Goal: Communication & Community: Answer question/provide support

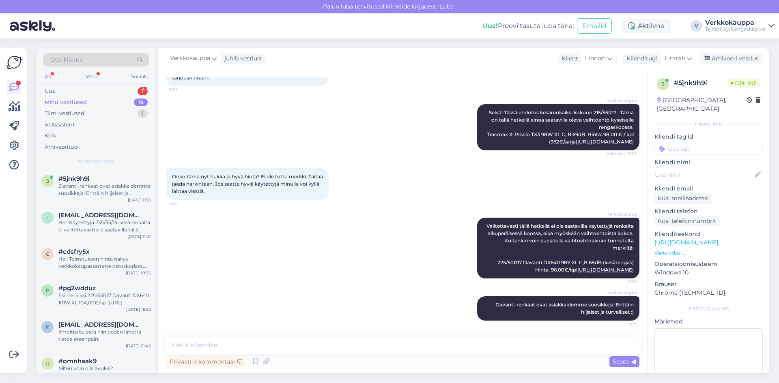
scroll to position [1129, 0]
click at [66, 90] on div "Uus 1" at bounding box center [96, 91] width 106 height 11
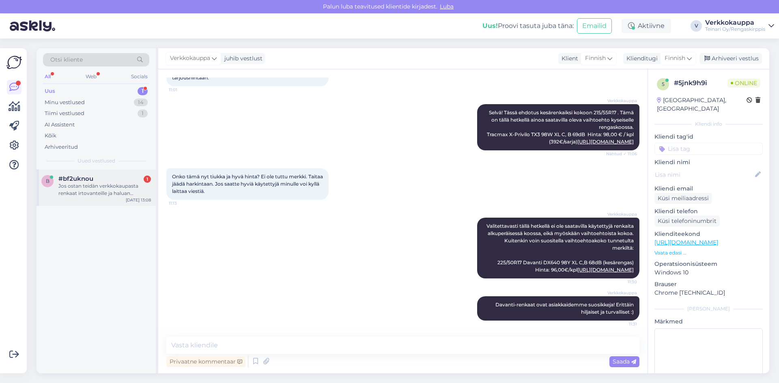
click at [101, 191] on div "Jos ostan teidän verkkokaupasta renkaat irtovanteille ja haluan asennuksen + va…" at bounding box center [104, 190] width 92 height 15
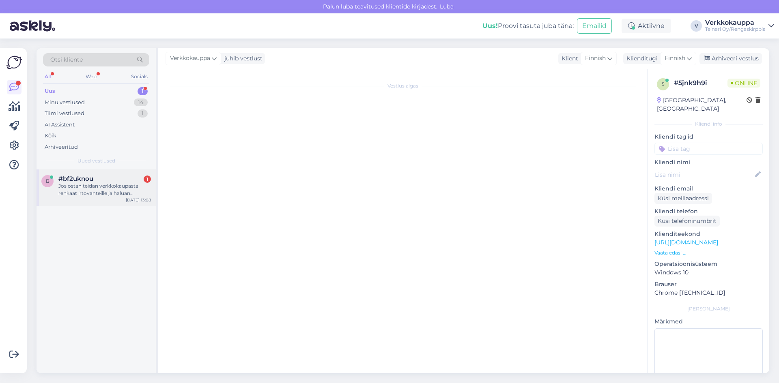
scroll to position [0, 0]
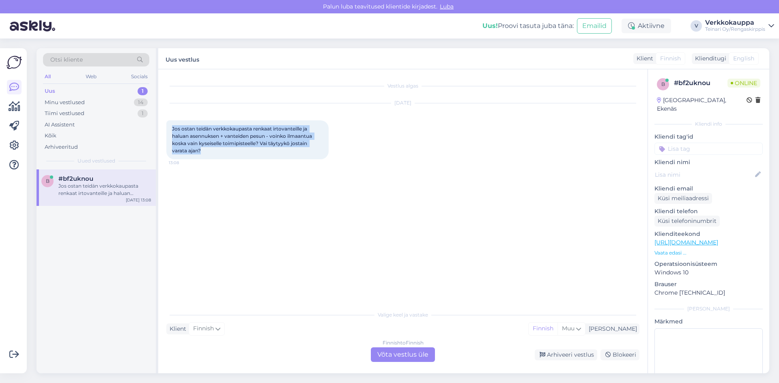
drag, startPoint x: 172, startPoint y: 129, endPoint x: 206, endPoint y: 152, distance: 40.6
click at [206, 152] on div "Jos ostan teidän verkkokaupasta renkaat irtovanteille ja haluan asennuksen + va…" at bounding box center [247, 139] width 162 height 39
copy span "Jos ostan teidän verkkokaupasta renkaat irtovanteille ja haluan asennuksen + va…"
click at [386, 352] on div "Finnish to Finnish Võta vestlus üle" at bounding box center [403, 355] width 64 height 15
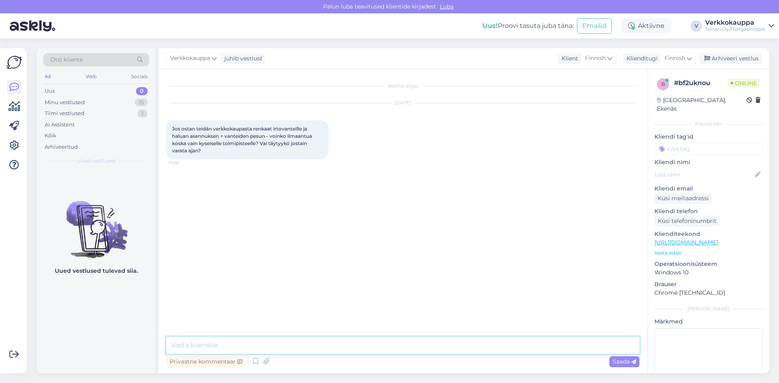
paste textarea "Hei, Kiitos viestistäsi! Sesongin alkaessa suosittelemme vahvasti varaamaan aja…"
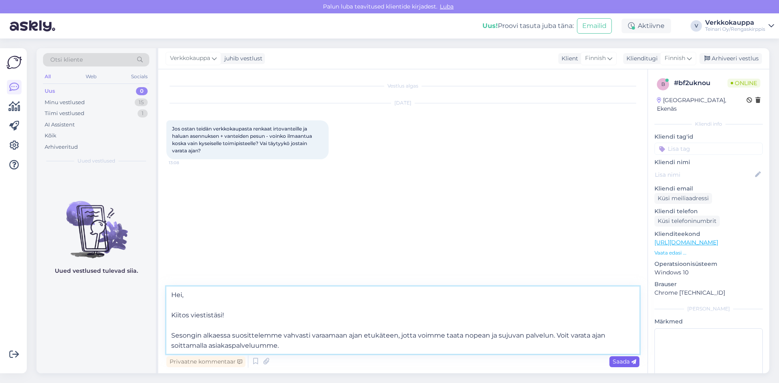
type textarea "Hei, Kiitos viestistäsi! Sesongin alkaessa suosittelemme vahvasti varaamaan aja…"
click at [626, 363] on span "Saada" at bounding box center [625, 361] width 24 height 7
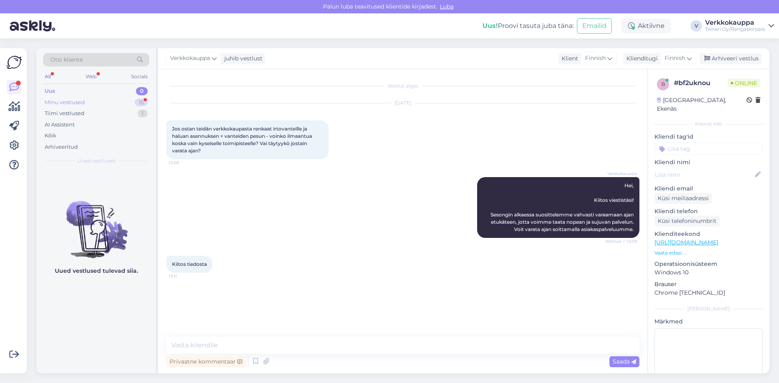
click at [76, 101] on div "Minu vestlused" at bounding box center [65, 103] width 40 height 8
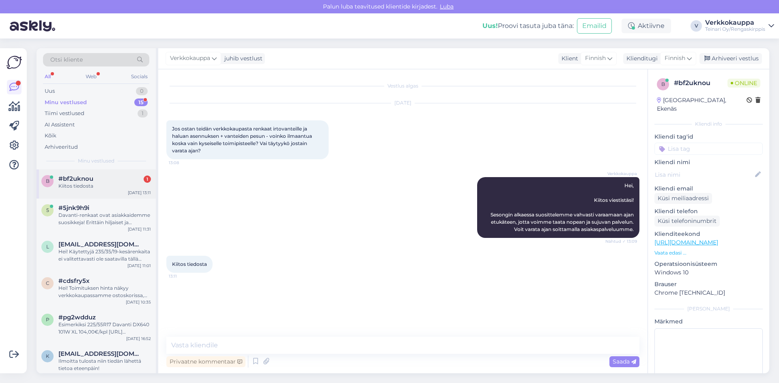
click at [102, 190] on div "b #bf2uknou 1 Kiitos tiedosta [DATE] 13:11" at bounding box center [96, 184] width 119 height 29
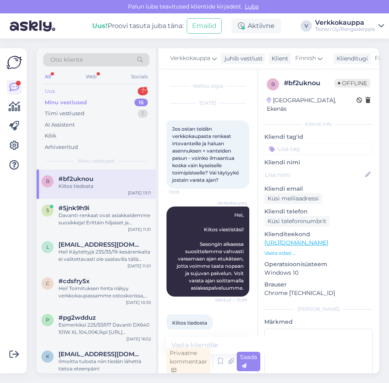
click at [75, 92] on div "Uus 1" at bounding box center [96, 91] width 106 height 11
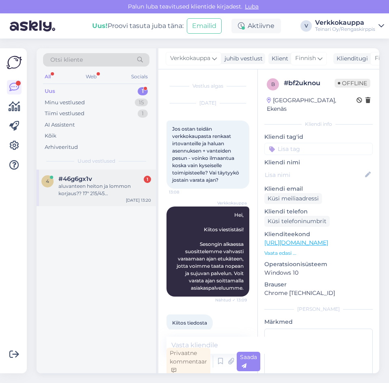
click at [89, 188] on div "aluvanteen heiton ja lommon korjaus?? 17" 215/45 [EMAIL_ADDRESS][DOMAIN_NAME]" at bounding box center [104, 190] width 92 height 15
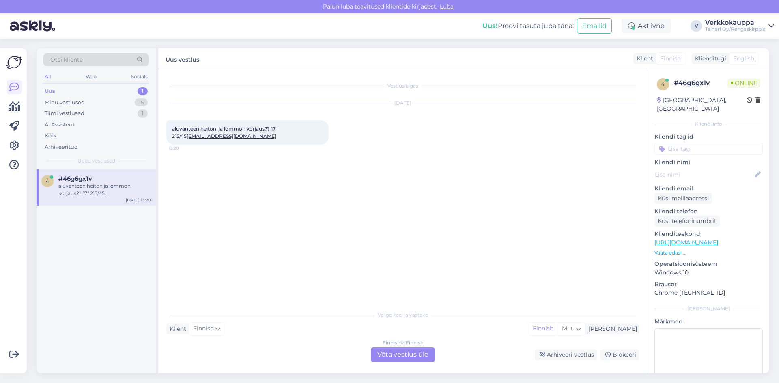
click at [401, 353] on div "Finnish to Finnish Võta vestlus üle" at bounding box center [403, 355] width 64 height 15
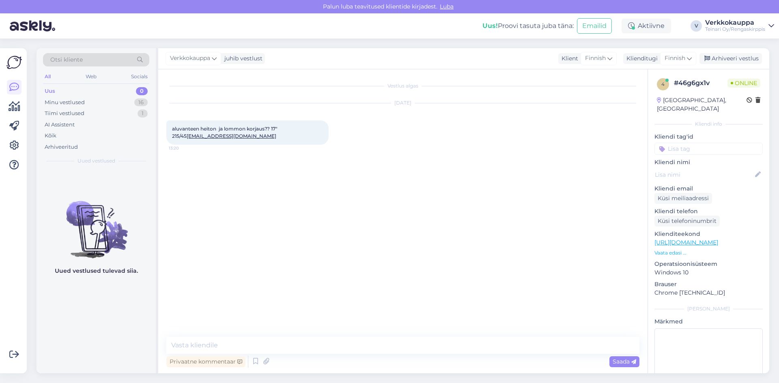
drag, startPoint x: 172, startPoint y: 129, endPoint x: 298, endPoint y: 128, distance: 125.8
click at [279, 128] on span "aluvanteen heiton ja lommon korjaus?? 17" 215/45 [EMAIL_ADDRESS][DOMAIN_NAME]" at bounding box center [225, 132] width 107 height 13
copy span "aluvanteen heiton ja lommon korjaus?? 17" 215/45"
paste textarea "Hei, Aluvanteen heiton ja lommon korjaukset suoritetaan Vantaan toimipisteelläm…"
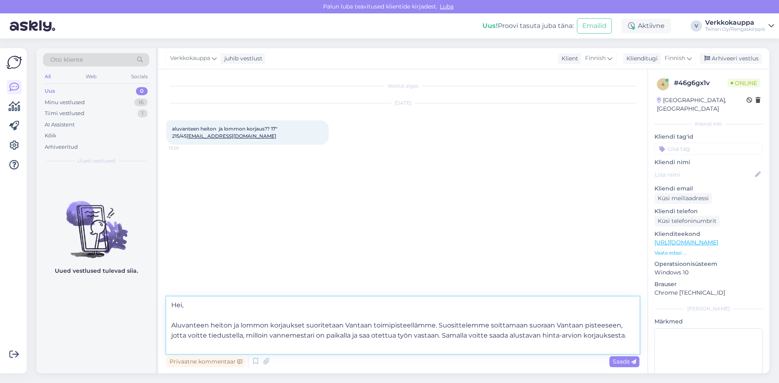
paste textarea "Hei, Aluvanteen heiton ja lommon korjaukset suoritetaan Vantaan toimipisteelläm…"
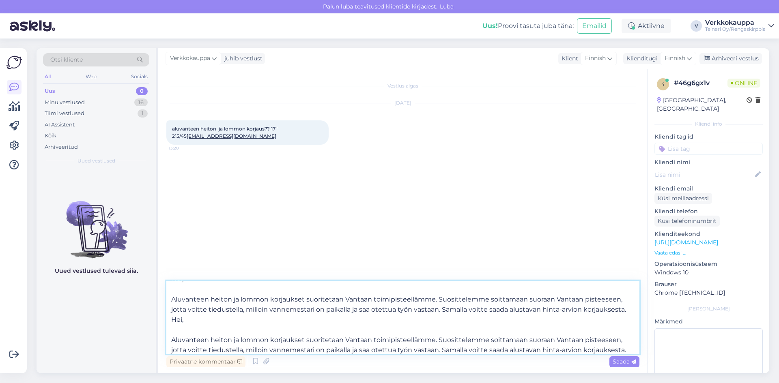
scroll to position [15, 0]
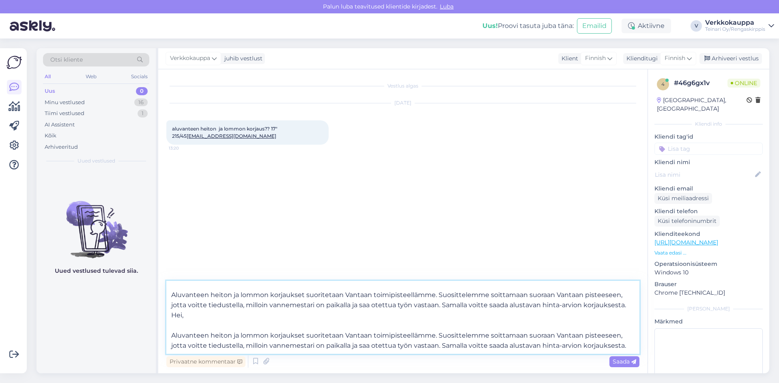
drag, startPoint x: 172, startPoint y: 340, endPoint x: 640, endPoint y: 348, distance: 467.8
click at [640, 348] on div "Vestlus algas [DATE] aluvanteen heiton ja lommon korjaus?? 17" 215/45 [EMAIL_AD…" at bounding box center [402, 221] width 489 height 304
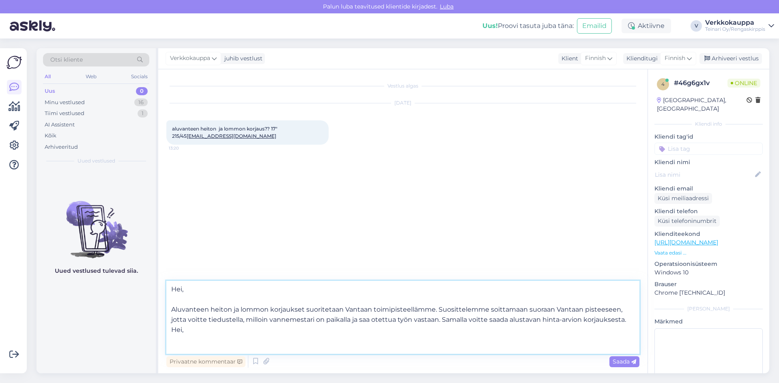
scroll to position [4, 0]
drag, startPoint x: 189, startPoint y: 326, endPoint x: 169, endPoint y: 327, distance: 19.9
click at [169, 327] on textarea "Hei, Aluvanteen heiton ja lommon korjaukset suoritetaan Vantaan toimipisteelläm…" at bounding box center [402, 317] width 473 height 73
paste textarea "Puh: [PHONE_NUMBER]"
type textarea "Hei, Aluvanteen heiton ja lommon korjaukset suoritetaan Vantaan toimipisteelläm…"
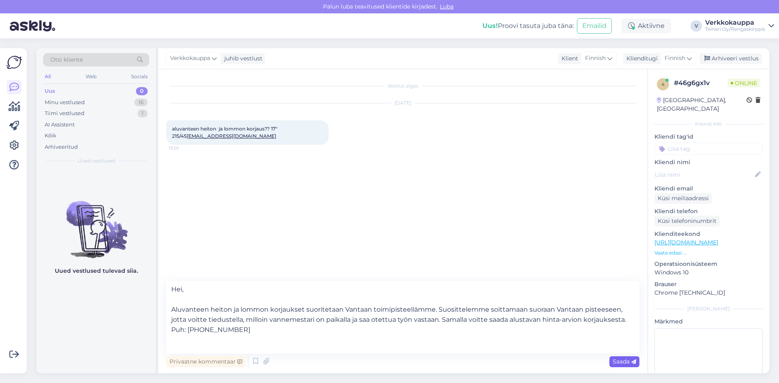
click at [619, 363] on span "Saada" at bounding box center [625, 361] width 24 height 7
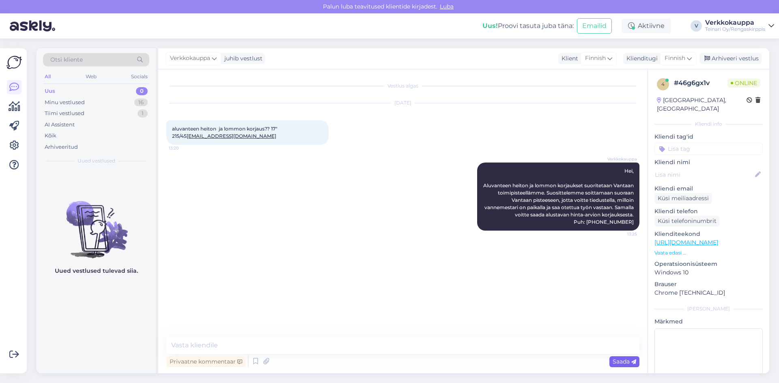
scroll to position [0, 0]
click at [472, 199] on icon at bounding box center [471, 196] width 4 height 5
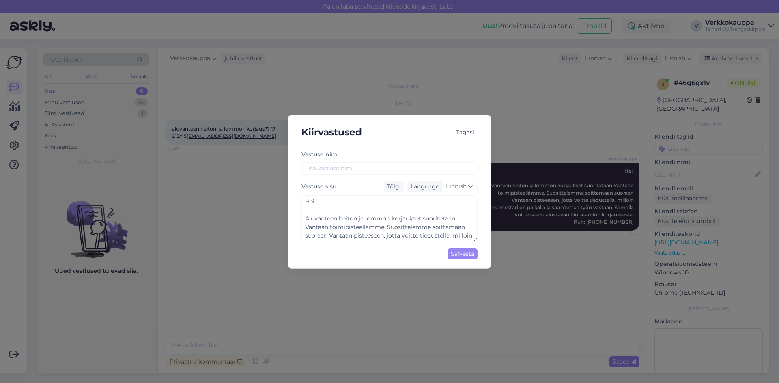
type textarea "Hei, Aluvanteen heiton ja lommon korjaukset suoritetaan Vantaan toimipisteelläm…"
click at [344, 173] on input "text" at bounding box center [389, 168] width 176 height 13
type input "V"
type textarea "Hei, Aluvanteen heiton ja lommon korjaukset suoritetaan Vantaan toimipisteelläm…"
type input "Va"
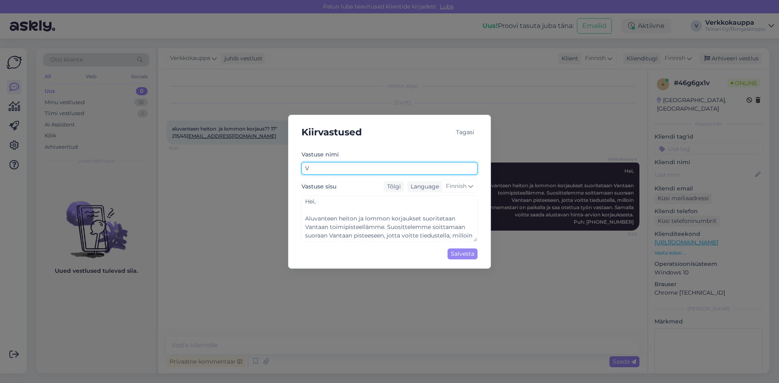
type textarea "Hei, Aluvanteen heiton ja lommon korjaukset suoritetaan Vantaan toimipisteelläm…"
type input "Van"
type textarea "Hei, Aluvanteen heiton ja lommon korjaukset suoritetaan Vantaan toimipisteelläm…"
type input "Vant"
type textarea "Hei, Aluvanteen heiton ja lommon korjaukset suoritetaan Vantaan toimipisteelläm…"
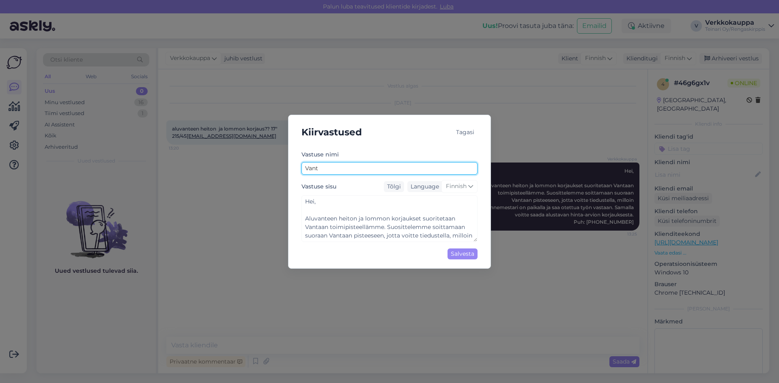
type input "Vante"
type textarea "Hei, Aluvanteen heiton ja lommon korjaukset suoritetaan Vantaan toimipisteelläm…"
type input "Vantee"
type textarea "Hei, Aluvanteen heiton ja lommon korjaukset suoritetaan Vantaan toimipisteelläm…"
type input "Vanteet"
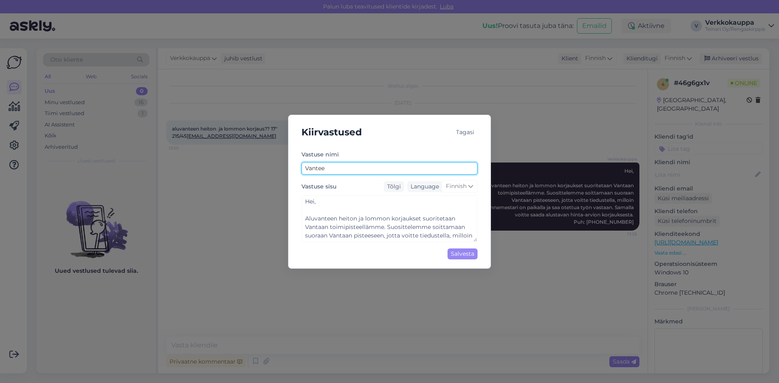
type textarea "Hei, Aluvanteen heiton ja lommon korjaukset suoritetaan Vantaan toimipisteelläm…"
type input "Vanteet"
type textarea "Hei, Aluvanteen heiton ja lommon korjaukset suoritetaan Vantaan toimipisteelläm…"
type input "Vanteet k"
type textarea "Hei, Aluvanteen heiton ja lommon korjaukset suoritetaan Vantaan toimipisteelläm…"
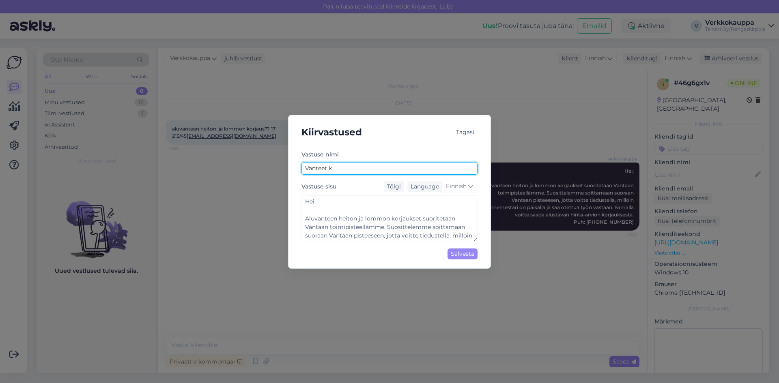
type input "Vanteet ko"
type textarea "Hei, Aluvanteen heiton ja lommon korjaukset suoritetaan Vantaan toimipisteelläm…"
type input "Vanteet kor"
type textarea "Hei, Aluvanteen heiton ja lommon korjaukset suoritetaan Vantaan toimipisteelläm…"
type input "Vanteet korh"
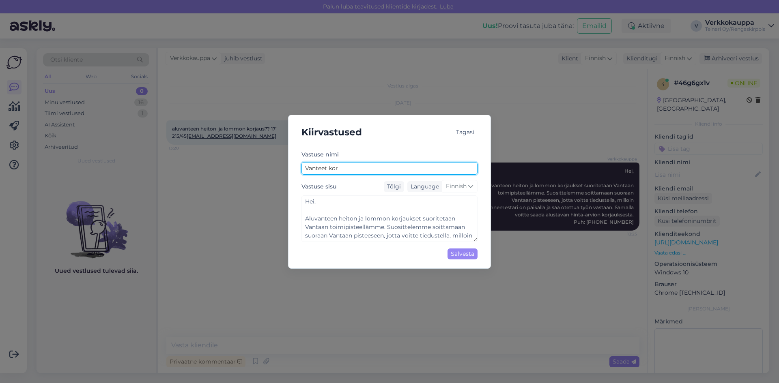
type textarea "Hei, Aluvanteen heiton ja lommon korjaukset suoritetaan Vantaan toimipisteelläm…"
type input "Vanteet korhj"
type textarea "Hei, Aluvanteen heiton ja lommon korjaukset suoritetaan Vantaan toimipisteelläm…"
type input "Vanteet korhja"
type textarea "Hei, Aluvanteen heiton ja lommon korjaukset suoritetaan Vantaan toimipisteelläm…"
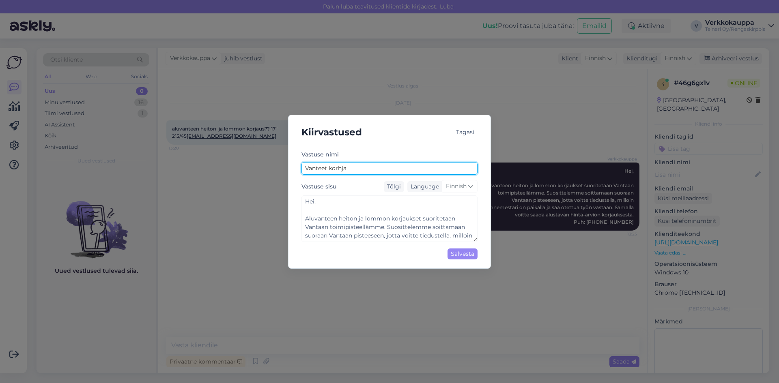
type input "Vanteet korhjau"
type textarea "Hei, Aluvanteen heiton ja lommon korjaukset suoritetaan Vantaan toimipisteelläm…"
type input "Vanteet korhjaus"
type textarea "Hei, Aluvanteen heiton ja lommon korjaukset suoritetaan Vantaan toimipisteelläm…"
type input "Vanteet korhjaus"
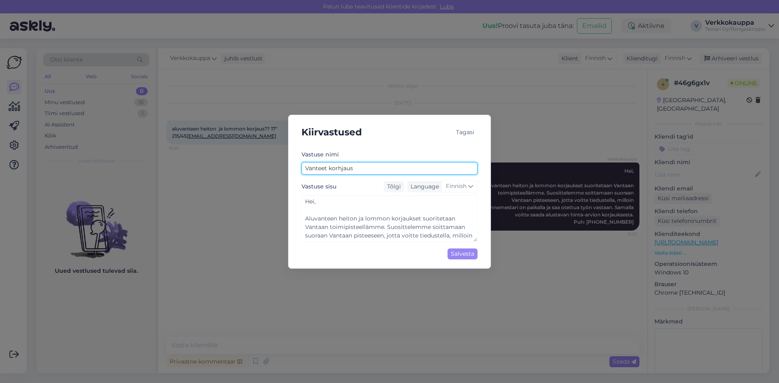
type textarea "Hei, Aluvanteen heiton ja lommon korjaukset suoritetaan Vantaan toimipisteelläm…"
type input "Vanteet korhjaus j"
type textarea "Hei, Aluvanteen heiton ja lommon korjaukset suoritetaan Vantaan toimipisteelläm…"
type input "Vanteet korhjaus ja"
type textarea "Hei, Aluvanteen heiton ja lommon korjaukset suoritetaan Vantaan toimipisteelläm…"
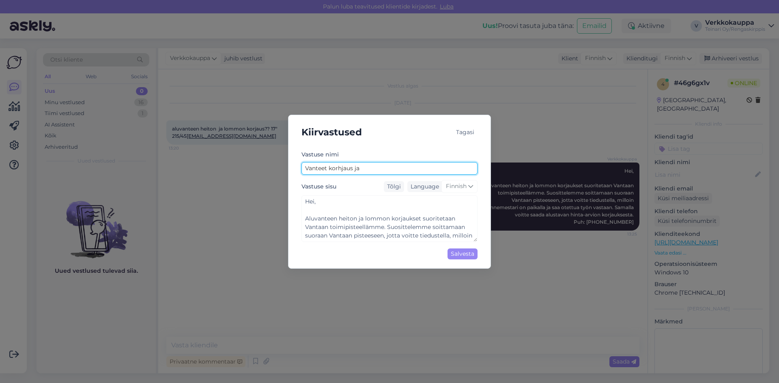
type input "Vanteet korhjaus ja"
type textarea "Hei, Aluvanteen heiton ja lommon korjaukset suoritetaan Vantaan toimipisteelläm…"
type input "Vanteet korhjaus ja v"
type textarea "Hei, Aluvanteen heiton ja lommon korjaukset suoritetaan Vantaan toimipisteelläm…"
type input "Vanteet korhjaus ja va"
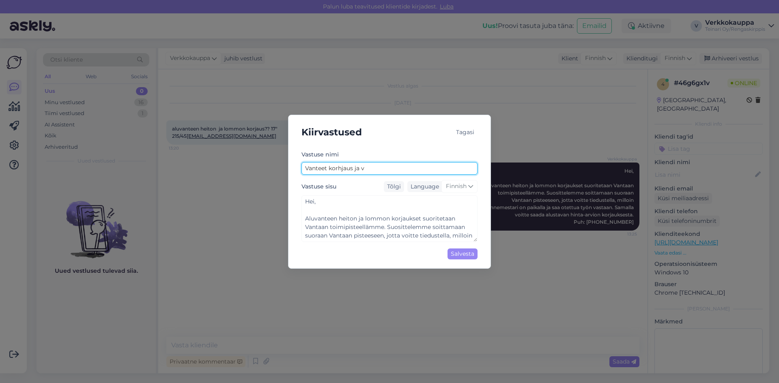
type textarea "Hei, Aluvanteen heiton ja lommon korjaukset suoritetaan Vantaan toimipisteelläm…"
type input "Vanteet korhjaus ja van"
type textarea "Hei, Aluvanteen heiton ja lommon korjaukset suoritetaan Vantaan toimipisteelläm…"
type input "Vanteet korhjaus ja vant"
type textarea "Hei, Aluvanteen heiton ja lommon korjaukset suoritetaan Vantaan toimipisteelläm…"
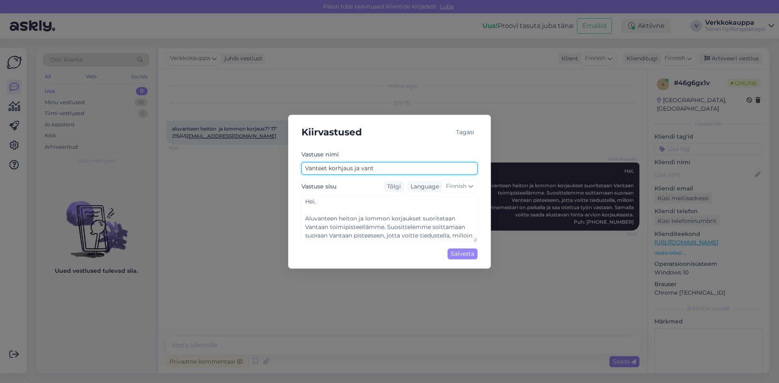
type input "[PERSON_NAME] ja vanta"
type textarea "Hei, Aluvanteen heiton ja lommon korjaukset suoritetaan Vantaan toimipisteelläm…"
type input "Vanteet korhjaus ja vantaa"
type textarea "Hei, Aluvanteen heiton ja lommon korjaukset suoritetaan Vantaan toimipisteelläm…"
type input "Vanteet korhjaus ja vantaa"
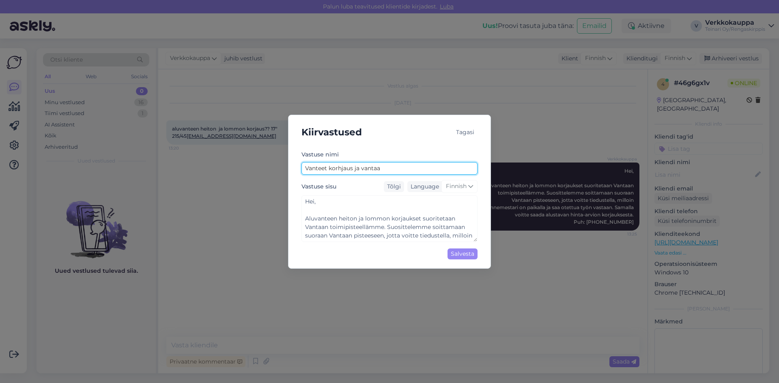
type textarea "Hei, Aluvanteen heiton ja lommon korjaukset suoritetaan Vantaan toimipisteelläm…"
type input "Vanteet korhjaus ja vantaa p"
type textarea "Hei, Aluvanteen heiton ja lommon korjaukset suoritetaan Vantaan toimipisteelläm…"
type input "Vanteet korhjaus ja vantaa pu"
type textarea "Hei, Aluvanteen heiton ja lommon korjaukset suoritetaan Vantaan toimipisteelläm…"
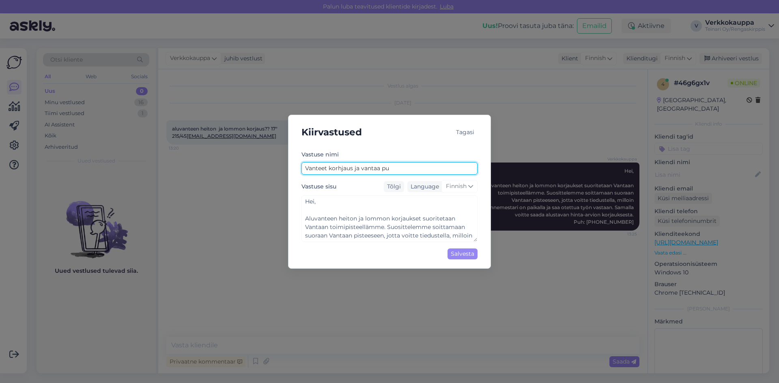
type input "Vanteet korhjaus ja vantaa puh"
type textarea "Hei, Aluvanteen heiton ja lommon korjaukset suoritetaan Vantaan toimipisteelläm…"
type input "Vanteet korhjaus ja vantaa puh"
type textarea "Hei, Aluvanteen heiton ja lommon korjaukset suoritetaan Vantaan toimipisteelläm…"
type input "Vanteet korhjaus ja vantaa puh n"
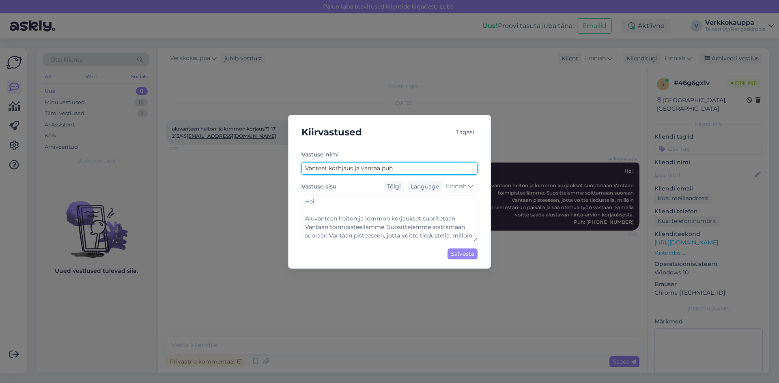
type textarea "Hei, Aluvanteen heiton ja lommon korjaukset suoritetaan Vantaan toimipisteelläm…"
type input "Vanteet korhjaus ja vantaa puh nr"
type textarea "Hei, Aluvanteen heiton ja lommon korjaukset suoritetaan Vantaan toimipisteelläm…"
click at [340, 170] on input "Vanteet korhjaus ja vantaa puh nr" at bounding box center [389, 168] width 176 height 13
type input "Vanteet korjaus ja vantaa puh nr"
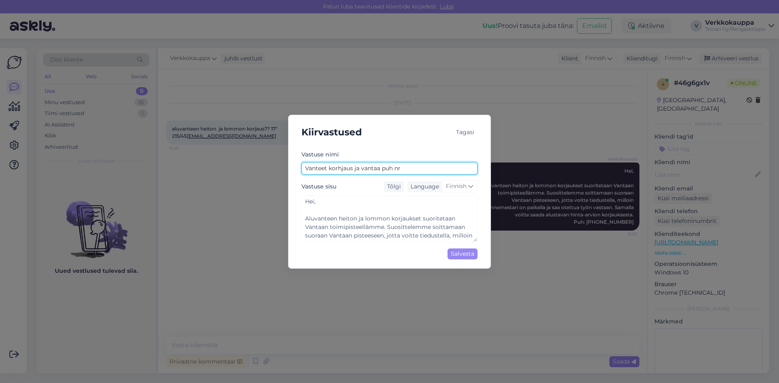
type textarea "Hei, Aluvanteen heiton ja lommon korjaukset suoritetaan Vantaan toimipisteelläm…"
click at [329, 167] on input "Vanteet korjaus ja vantaa puh nr" at bounding box center [389, 168] width 176 height 13
click at [329, 168] on input "Vanteet korjaus ja vantaa puh nr" at bounding box center [389, 168] width 176 height 13
click at [327, 169] on input "Vanteet korjaus ja vantaa puh nr" at bounding box center [389, 168] width 176 height 13
type input "Vantee korjaus ja vantaa puh nr"
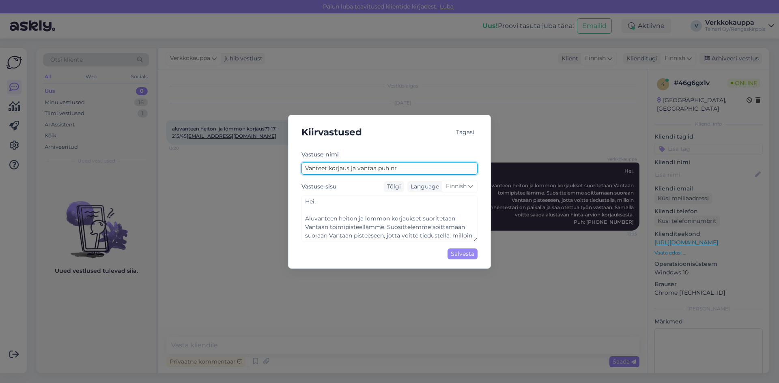
type textarea "Hei, Aluvanteen heiton ja lommon korjaukset suoritetaan Vantaan toimipisteelläm…"
type input "Vanteen korjaus ja vantaa puh nr"
type textarea "Hei, Aluvanteen heiton ja lommon korjaukset suoritetaan Vantaan toimipisteelläm…"
type input "Vanteen korjaus ja vantaa puh nr"
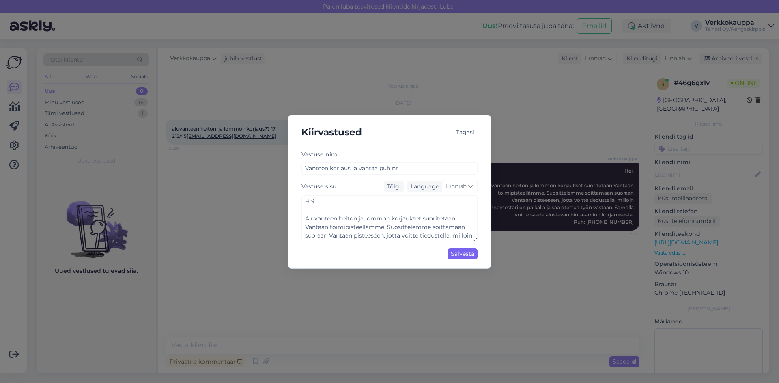
click at [455, 254] on div "Salvesta" at bounding box center [462, 254] width 30 height 11
type textarea "Hei, Aluvanteen heiton ja lommon korjaukset suoritetaan Vantaan toimipisteelläm…"
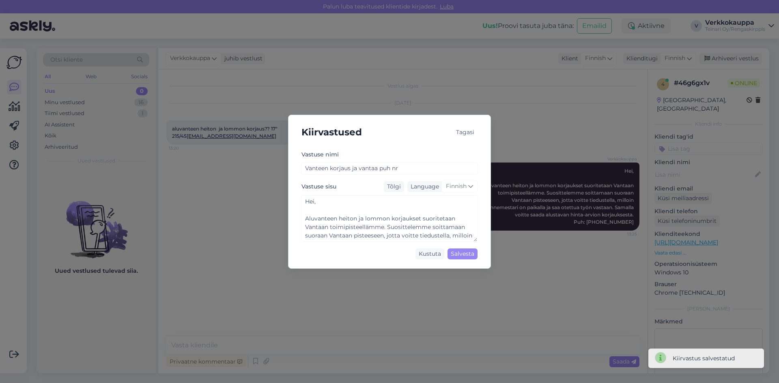
click at [525, 305] on div "Kiirvastused Tagasi [PERSON_NAME] nimi [PERSON_NAME] ja vantaa puh nr Vastuse s…" at bounding box center [389, 191] width 779 height 383
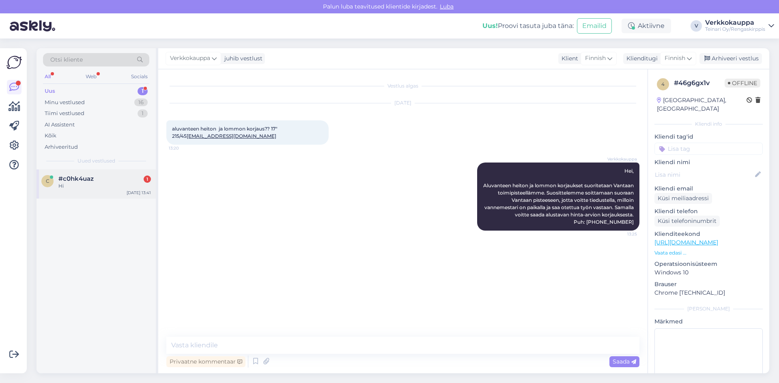
click at [82, 184] on div "Hi" at bounding box center [104, 186] width 92 height 7
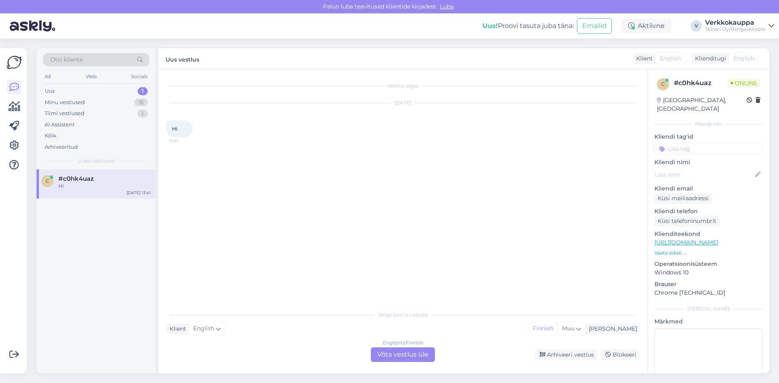
click at [383, 354] on div "English to Finnish Võta vestlus üle" at bounding box center [403, 355] width 64 height 15
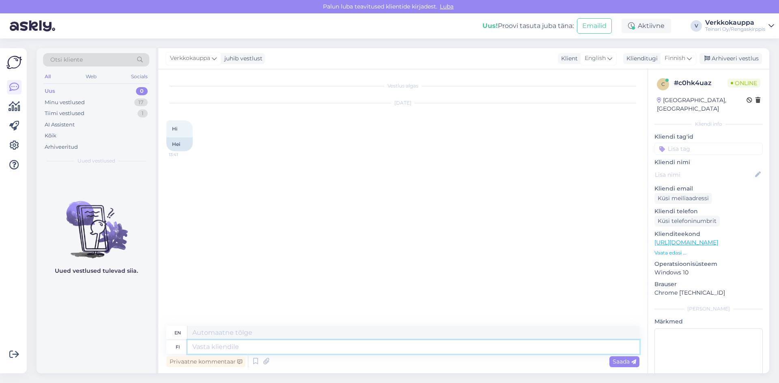
click at [213, 348] on textarea at bounding box center [413, 347] width 452 height 14
type textarea "Hei"
type textarea "Hello"
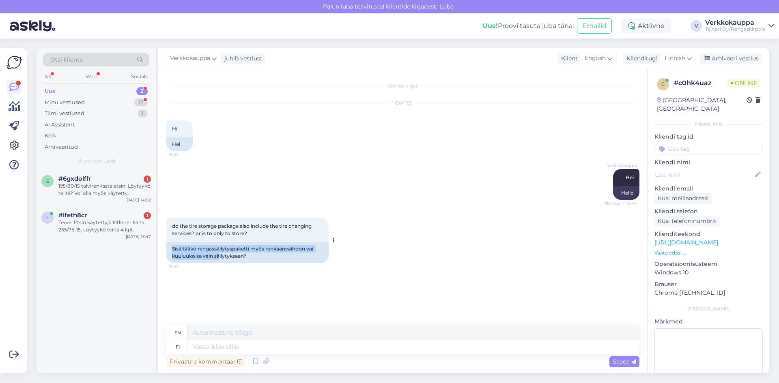
drag, startPoint x: 173, startPoint y: 247, endPoint x: 233, endPoint y: 258, distance: 61.0
click at [224, 257] on div "Sisältääkö rengassäilytyspaketti myös renkaanvaihdon vai kuuluuko se vain säily…" at bounding box center [247, 252] width 162 height 21
drag, startPoint x: 239, startPoint y: 259, endPoint x: 248, endPoint y: 259, distance: 9.3
click at [247, 259] on div "Sisältääkö rengassäilytyspaketti myös renkaanvaihdon vai kuuluuko se vain säily…" at bounding box center [247, 252] width 162 height 21
drag, startPoint x: 195, startPoint y: 277, endPoint x: 170, endPoint y: 254, distance: 34.1
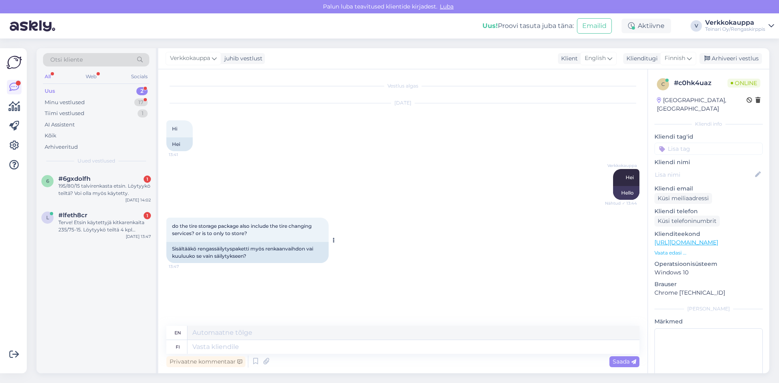
click at [195, 277] on div "Vestlus algas [DATE] Hi 13:41 Hei Verkkokauppa Hei Nähtud ✓ 13:44 Hello do the …" at bounding box center [406, 197] width 480 height 241
drag, startPoint x: 170, startPoint y: 248, endPoint x: 252, endPoint y: 260, distance: 83.6
click at [252, 260] on div "Sisältääkö rengassäilytyspaketti myös renkaanvaihdon vai kuuluuko se vain säily…" at bounding box center [247, 252] width 162 height 21
copy div "Sisältääkö rengassäilytyspaketti myös renkaanvaihdon vai kuuluuko se vain säily…"
click at [221, 333] on textarea at bounding box center [413, 333] width 452 height 14
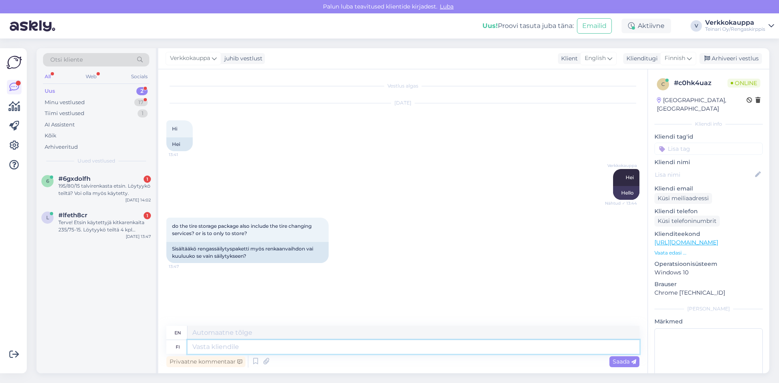
click at [218, 348] on textarea at bounding box center [413, 347] width 452 height 14
paste textarea "Hei, Rengassäilytyspaketti ei sisällä renkaanvaihtoa – se kattaa ainoastaan ren…"
type textarea "Hei, Rengassäilytyspaketti ei sisällä renkaanvaihtoa – se kattaa ainoastaan ren…"
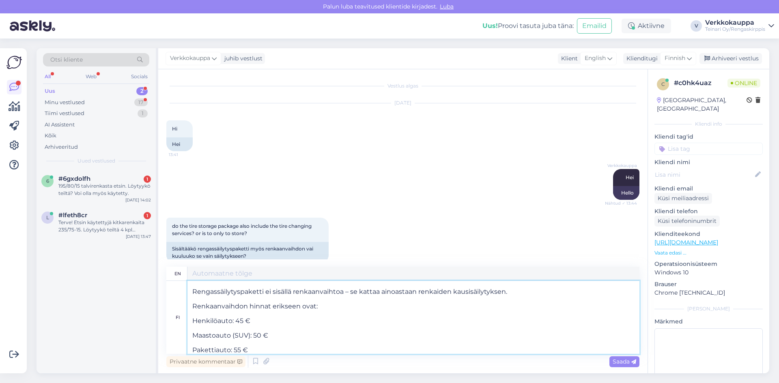
type textarea "Hi, The tire storage package does not include tire replacement – ​​it only cove…"
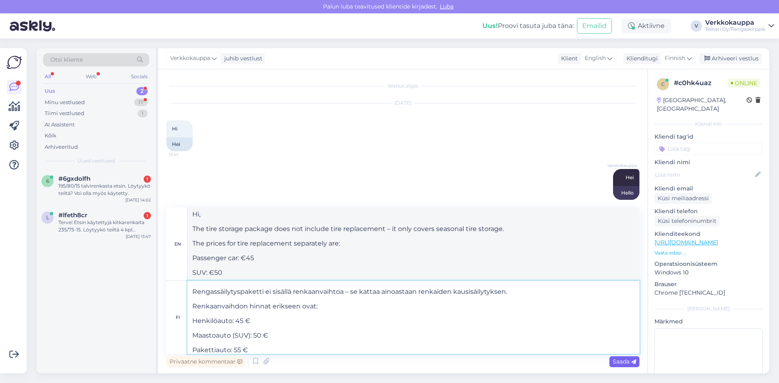
type textarea "Hei, Rengassäilytyspaketti ei sisällä renkaanvaihtoa – se kattaa ainoastaan ren…"
click at [622, 363] on span "Saada" at bounding box center [625, 361] width 24 height 7
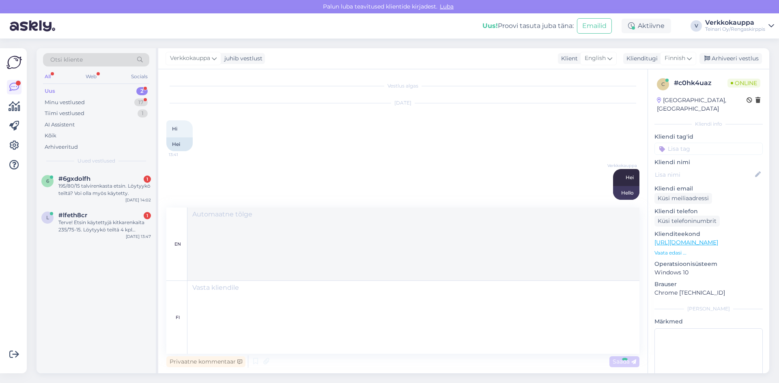
scroll to position [0, 0]
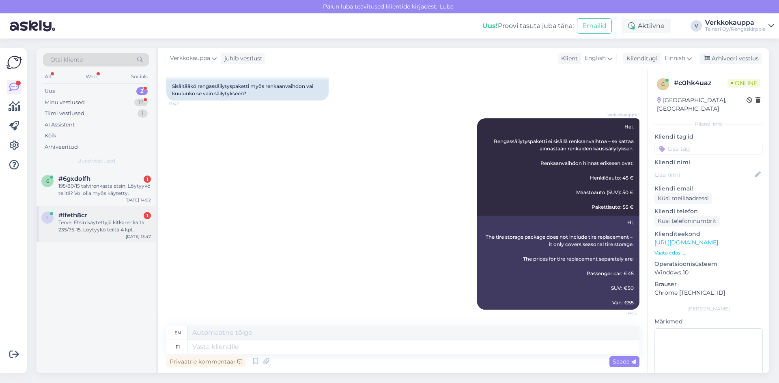
click at [106, 230] on div "Terve! Etsin käytettyjä kitkarenkaita 235/75-15. Löytyykö teiltä 4 kpl renkaita…" at bounding box center [104, 226] width 92 height 15
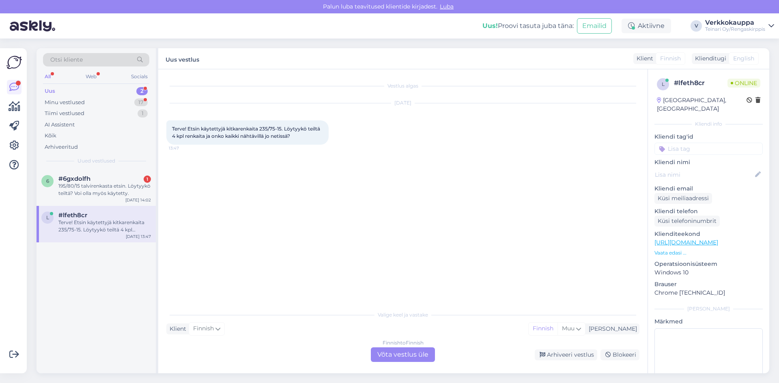
click at [383, 352] on div "Finnish to Finnish Võta vestlus üle" at bounding box center [403, 355] width 64 height 15
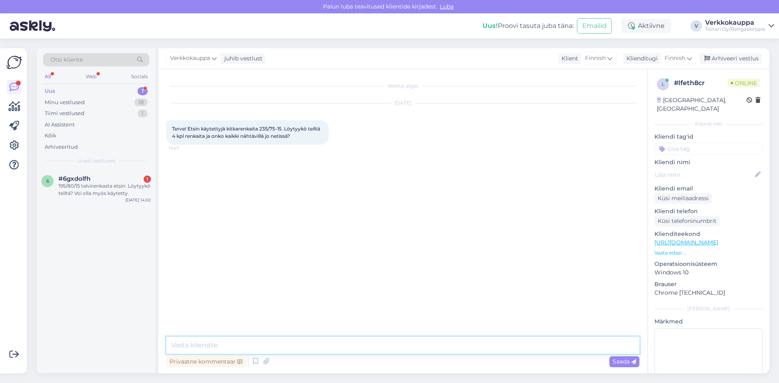
click at [205, 344] on textarea at bounding box center [402, 345] width 473 height 17
type textarea "O"
click at [195, 348] on textarea at bounding box center [402, 345] width 473 height 17
paste textarea "Bridgestone Blizzak DM-V1 108T kitka uudenveroiset"
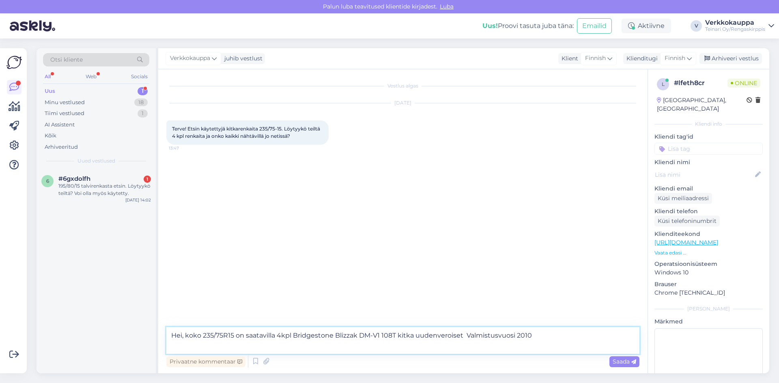
paste textarea "[URL][DOMAIN_NAME]"
type textarea "Hei, koko 235/75R15 on saatavilla 4kpl Bridgestone Blizzak DM-V1 108T kitka uud…"
click at [620, 363] on span "Saada" at bounding box center [625, 361] width 24 height 7
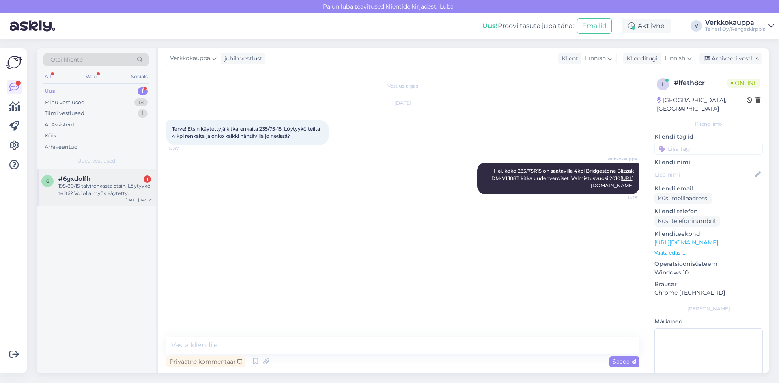
click at [102, 184] on div "195/80/15 talvirenkasta etsin. Löytyykö teiltä? Voi olla myös käytetty." at bounding box center [104, 190] width 92 height 15
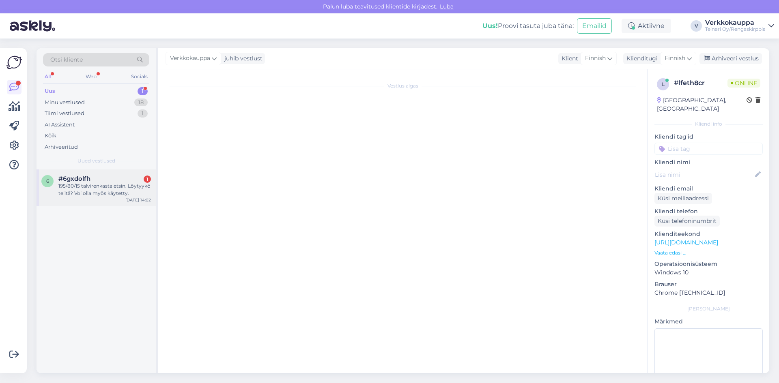
scroll to position [68, 0]
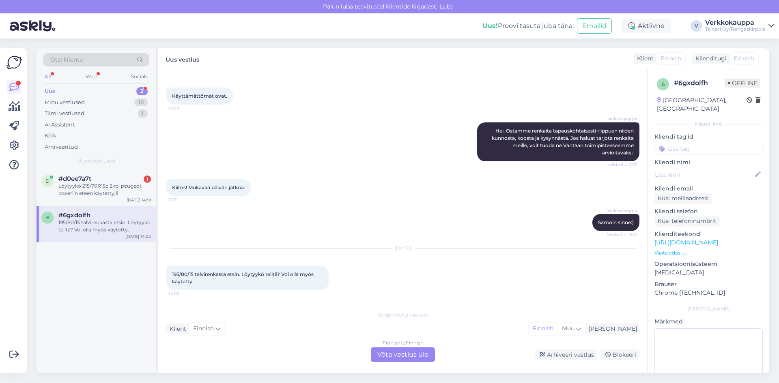
click at [397, 359] on div "Finnish to Finnish Võta vestlus üle" at bounding box center [403, 355] width 64 height 15
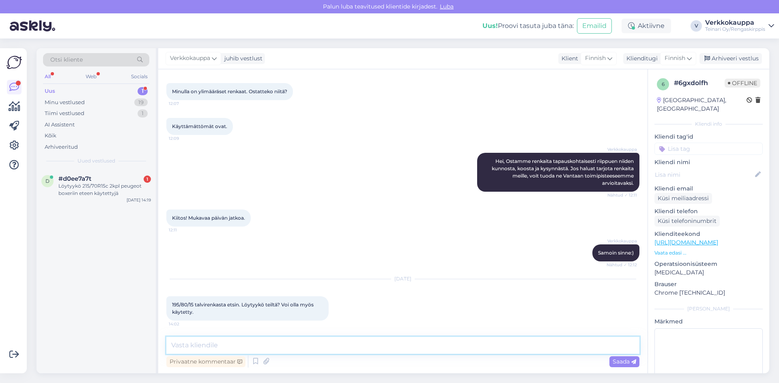
click at [200, 349] on textarea at bounding box center [402, 345] width 473 height 17
paste textarea "[URL][DOMAIN_NAME]"
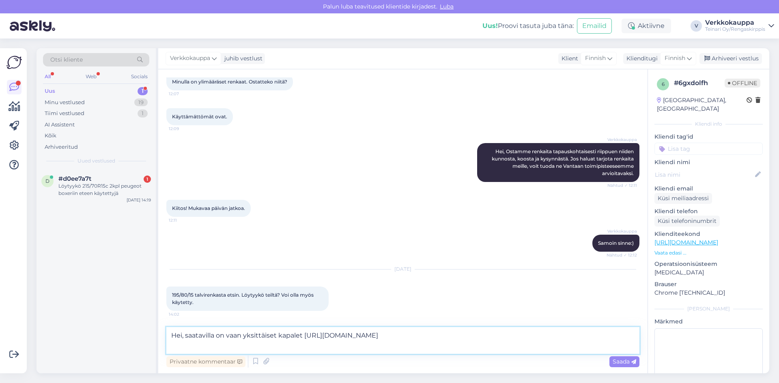
click at [289, 339] on textarea "Hei, saatavilla on vaan yksittäiset kapalet [URL][DOMAIN_NAME]" at bounding box center [402, 340] width 473 height 27
type textarea "Hei, saatavilla on vaan yksittäiset kappalet [URL][DOMAIN_NAME]"
click at [615, 360] on span "Saada" at bounding box center [625, 361] width 24 height 7
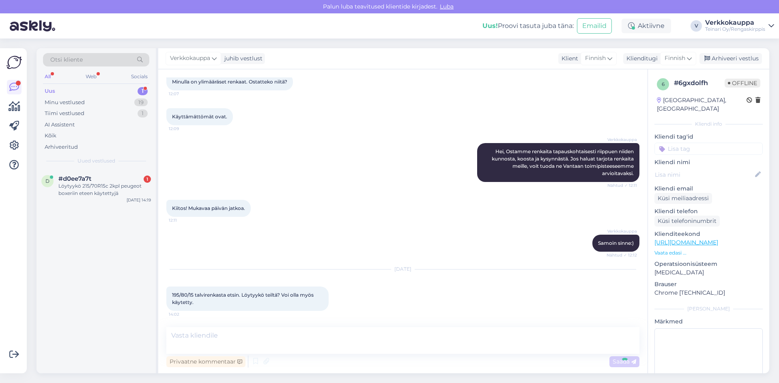
scroll to position [94, 0]
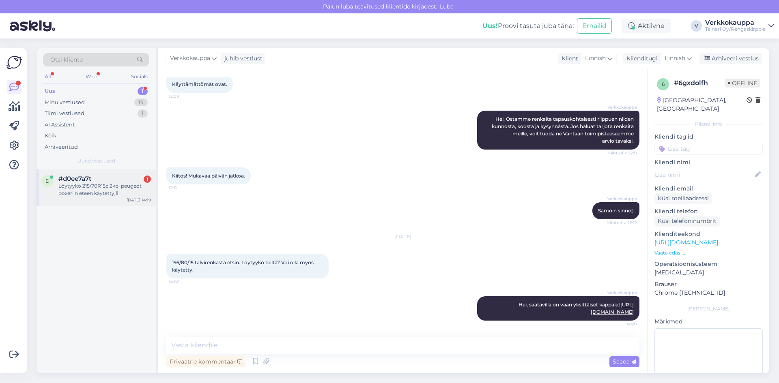
click at [104, 190] on div "Löytyykö 215/70R15c 2kpl peugeot boxeriin eteen käytettyjä" at bounding box center [104, 190] width 92 height 15
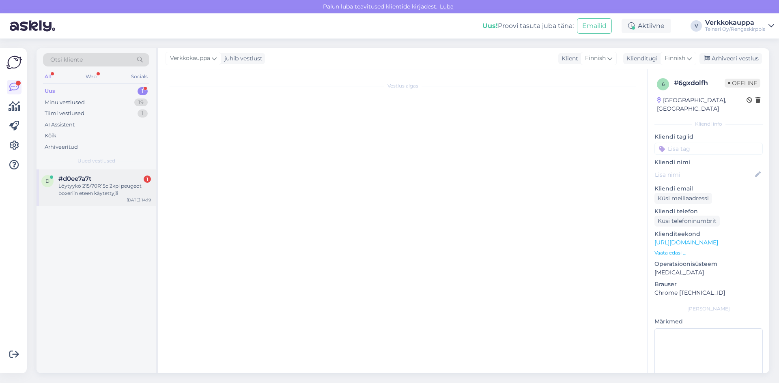
scroll to position [0, 0]
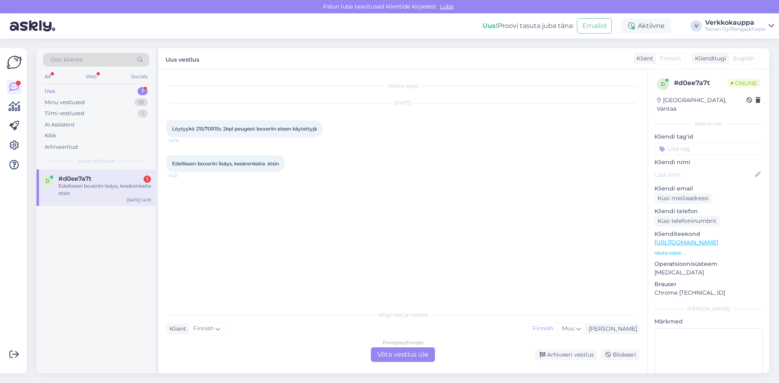
click at [396, 356] on div "Finnish to Finnish Võta vestlus üle" at bounding box center [403, 355] width 64 height 15
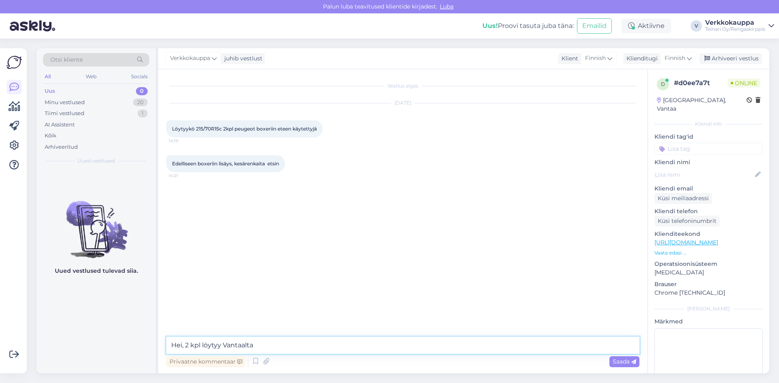
paste textarea "215/70R15C Continental ContiVanContact 100 109/107S kesä 5mm"
paste textarea "45,00€/kpl"
type textarea "Hei, 2 kpl löytyy Vantaalta 215/70R15C Continental ContiVanContact 100 109/107S…"
click at [611, 363] on div "Saada" at bounding box center [624, 362] width 30 height 11
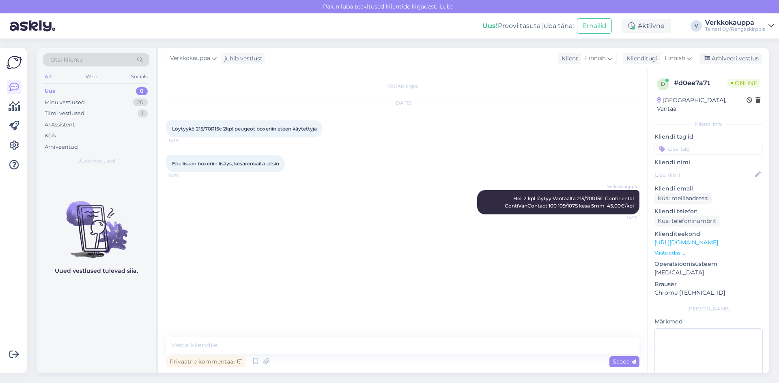
click at [70, 90] on div "Uus 0" at bounding box center [96, 91] width 106 height 11
click at [71, 101] on div "Minu vestlused" at bounding box center [65, 103] width 40 height 8
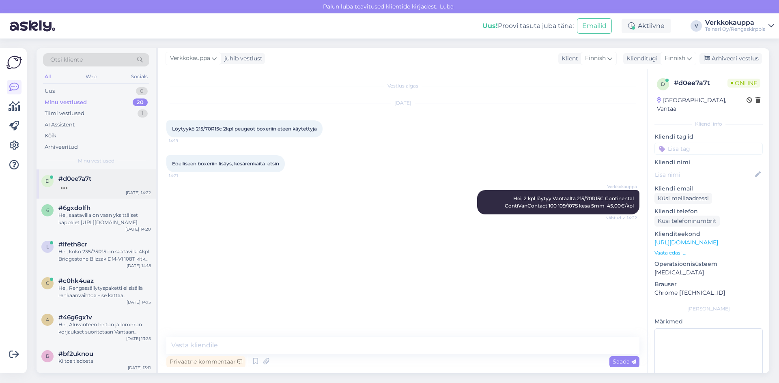
click at [86, 180] on span "#d0ee7a7t" at bounding box center [74, 178] width 33 height 7
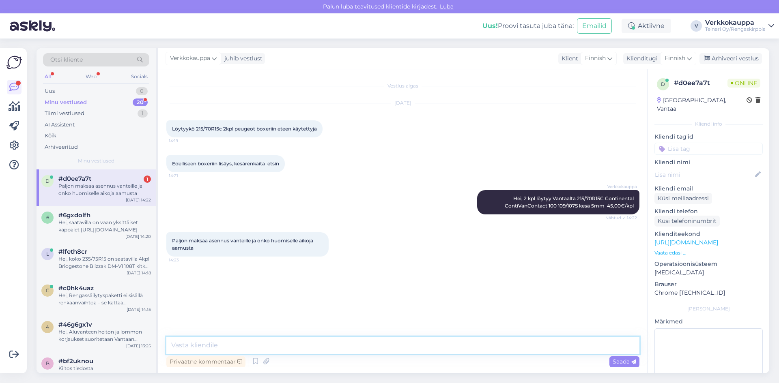
click at [215, 345] on textarea at bounding box center [402, 345] width 473 height 17
type textarea "Asennus 2 kpl maksa 50€ , voin tarvittaessa varata ajan huomiselle. Mikä on aut…"
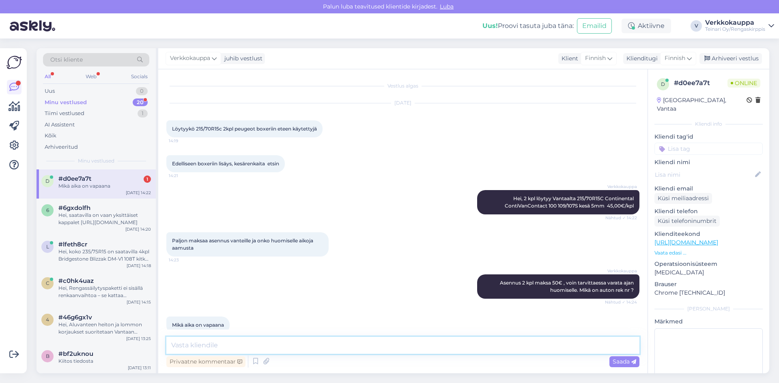
scroll to position [13, 0]
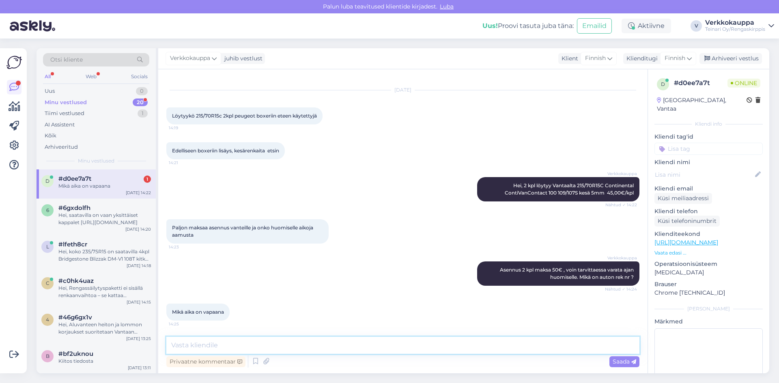
click at [196, 343] on textarea at bounding box center [402, 345] width 473 height 17
type textarea "T"
type textarea "Heti aamusta, 9.00 10.00 11.00 sopiko joku niistä?"
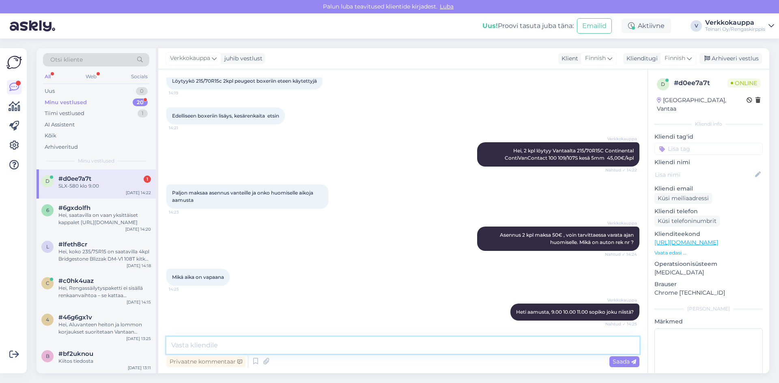
scroll to position [83, 0]
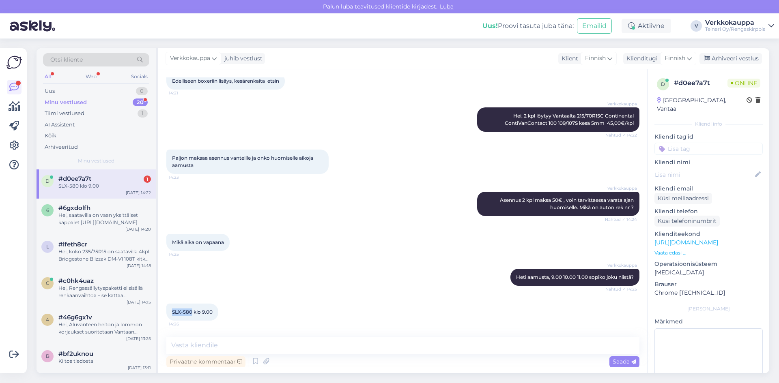
drag, startPoint x: 173, startPoint y: 312, endPoint x: 192, endPoint y: 313, distance: 19.1
click at [192, 313] on span "SLX-580 klo 9.00" at bounding box center [192, 312] width 41 height 6
copy span "SLX-580"
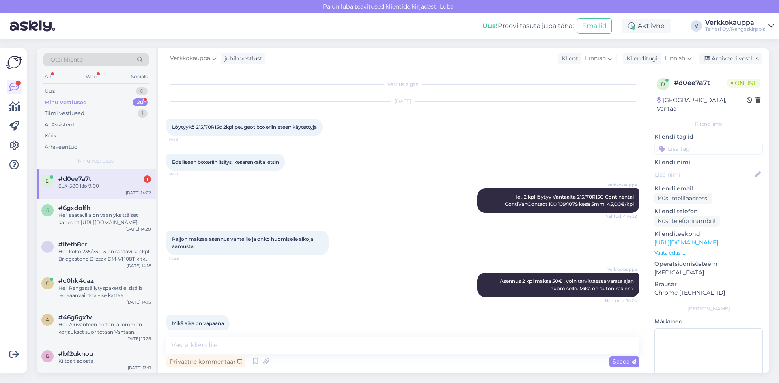
scroll to position [0, 0]
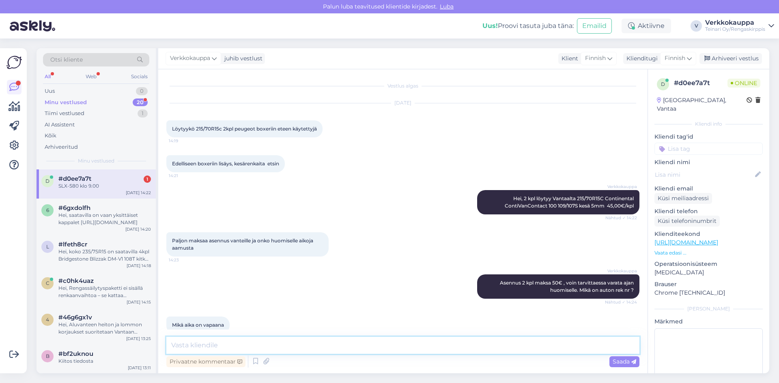
click at [234, 344] on textarea at bounding box center [402, 345] width 473 height 17
type textarea "a"
click at [189, 344] on textarea "Aikaa varattu [DATE] 9.00 Tervetuloa!" at bounding box center [402, 345] width 473 height 17
click at [300, 343] on textarea "Aikaa varattu [DATE] 9.00 Tervetuloa!" at bounding box center [402, 345] width 473 height 17
click at [256, 346] on textarea "Aikaa varattu [DATE] 9.00 Tervetuloa!" at bounding box center [402, 345] width 473 height 17
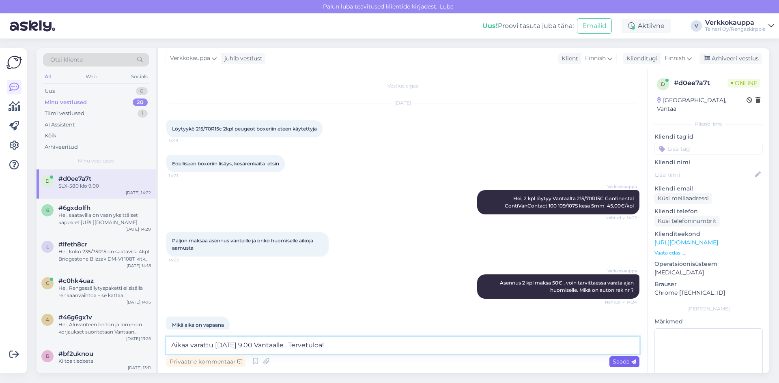
type textarea "Aikaa varattu [DATE] 9.00 Vantaalle . Tervetuloa!"
click at [616, 362] on span "Saada" at bounding box center [625, 361] width 24 height 7
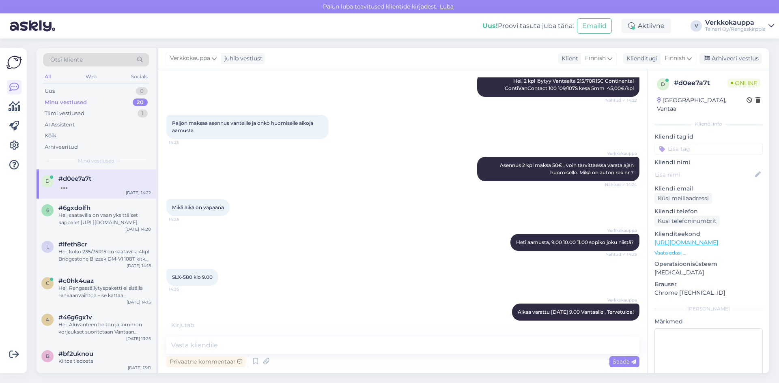
scroll to position [153, 0]
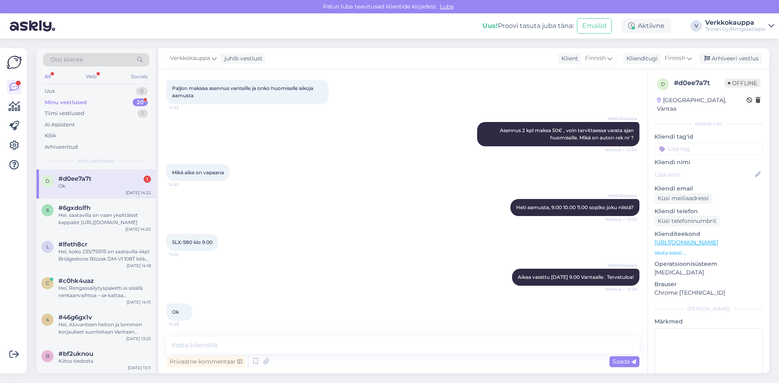
click at [101, 185] on div "Ok" at bounding box center [104, 186] width 92 height 7
click at [110, 217] on div "Hei, saatavilla on vaan yksittäiset kappalet [URL][DOMAIN_NAME]" at bounding box center [104, 219] width 92 height 15
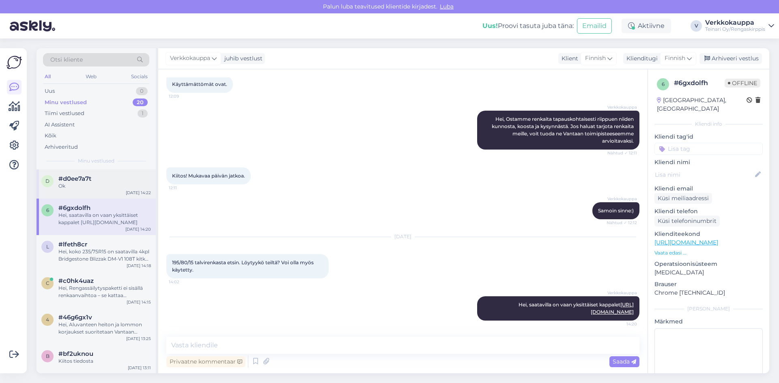
click at [107, 182] on div "#d0ee7a7t" at bounding box center [104, 178] width 92 height 7
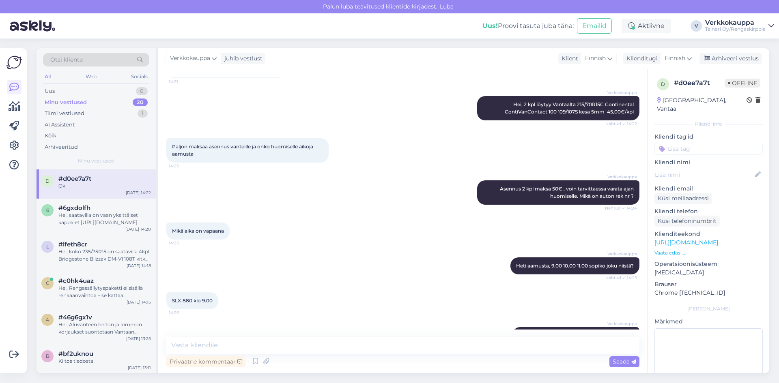
scroll to position [104, 0]
